Goal: Information Seeking & Learning: Learn about a topic

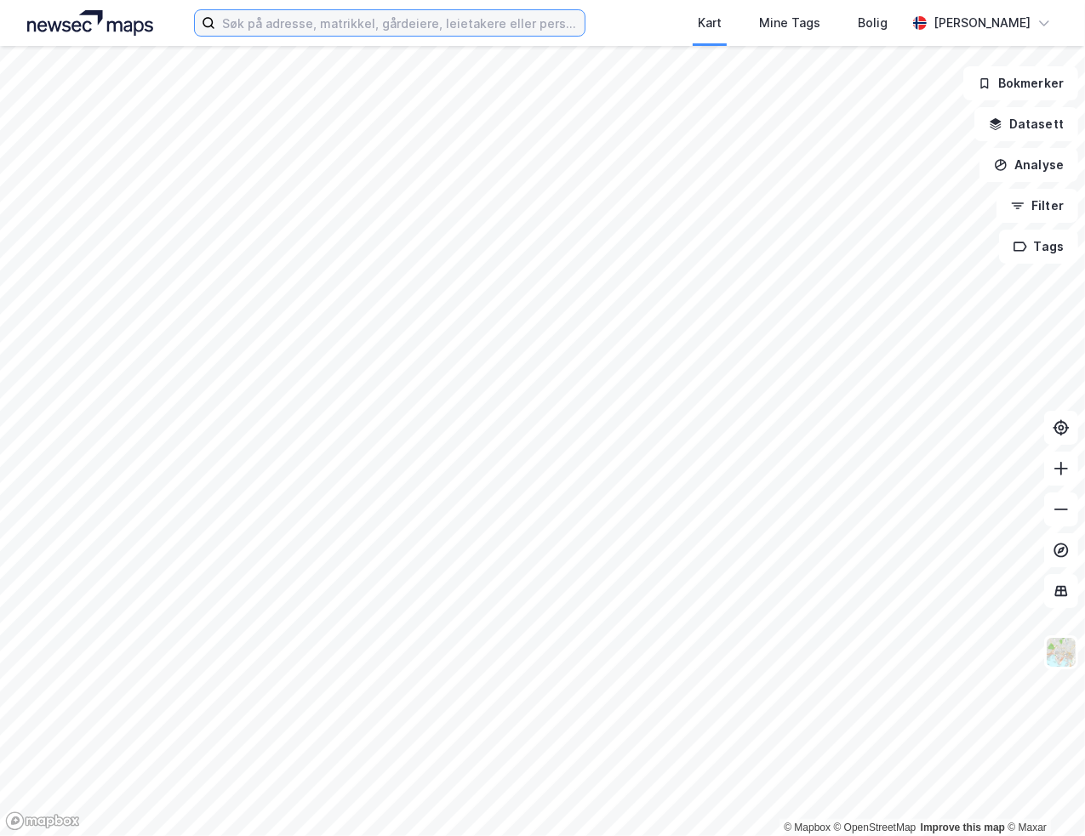
click at [333, 29] on input at bounding box center [399, 23] width 369 height 26
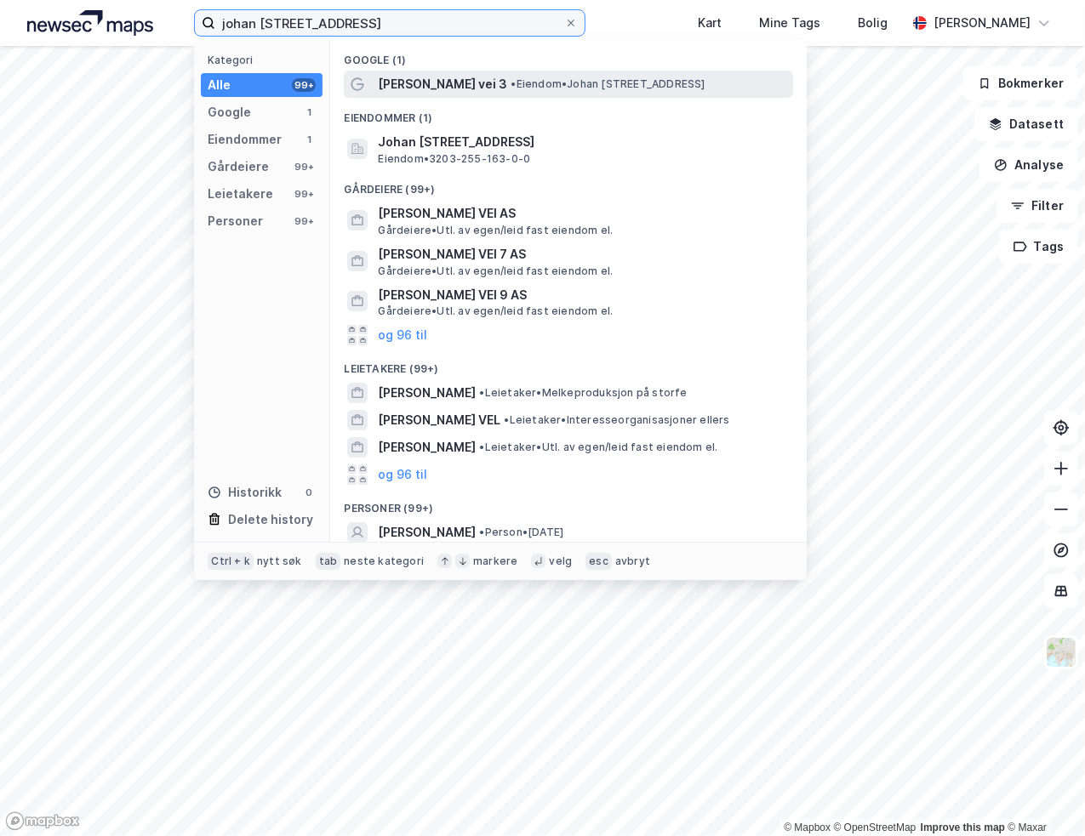
type input "johan [STREET_ADDRESS]"
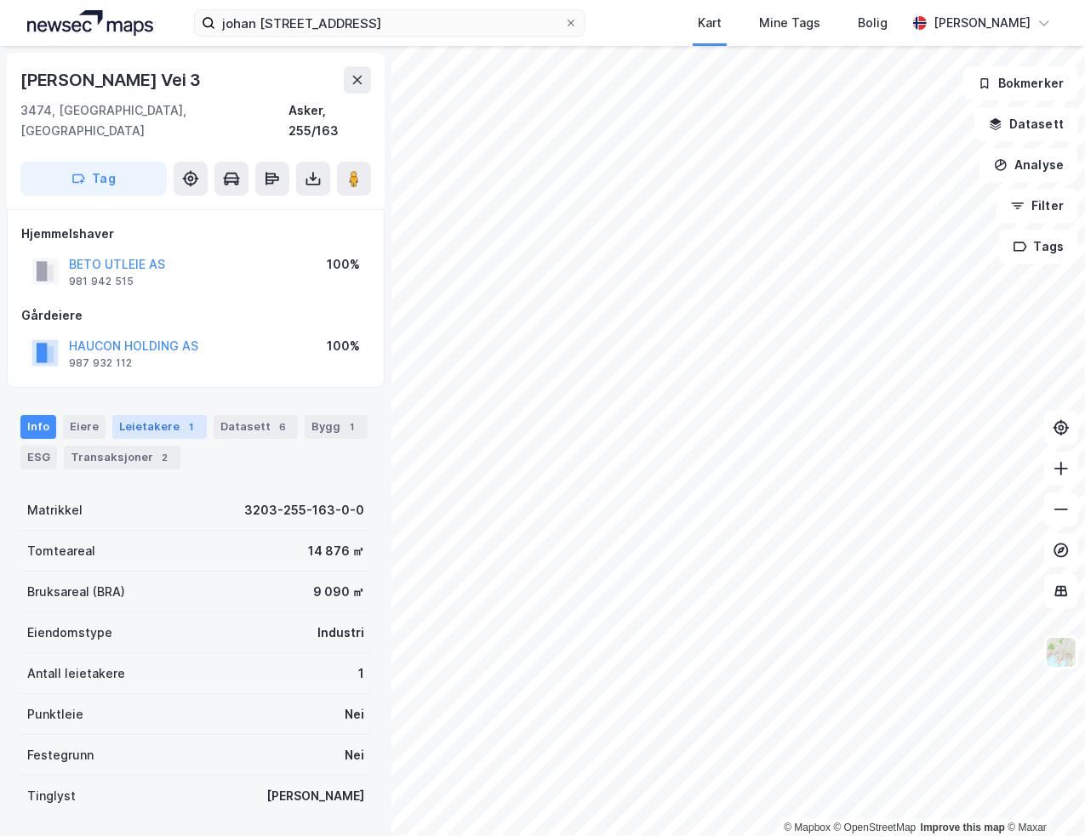
click at [174, 415] on div "Leietakere 1" at bounding box center [159, 427] width 94 height 24
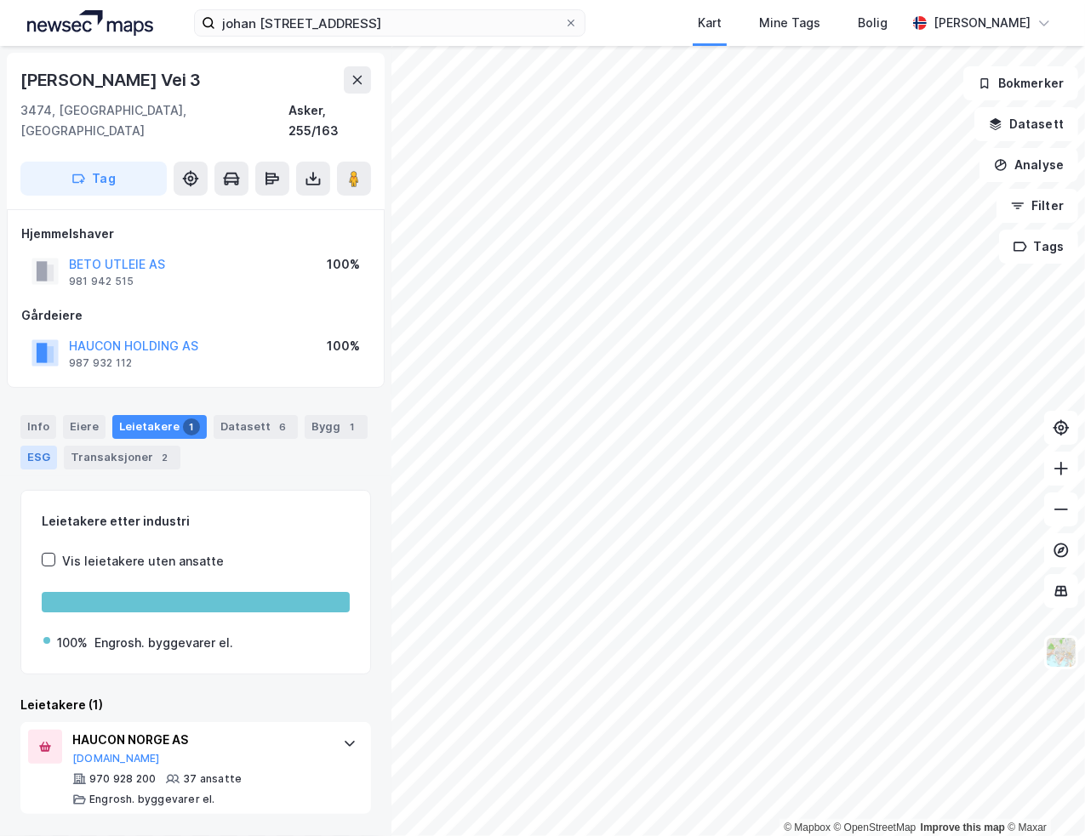
click at [51, 446] on div "ESG" at bounding box center [38, 458] width 37 height 24
